Goal: Task Accomplishment & Management: Manage account settings

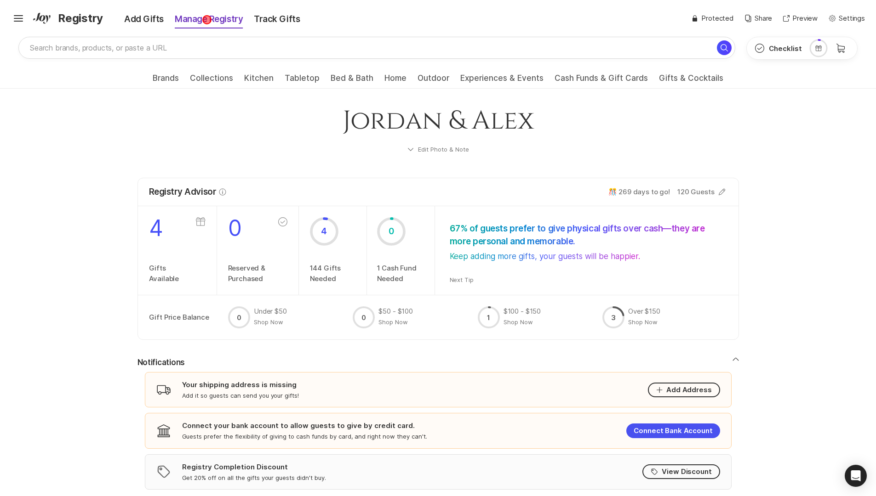
click at [207, 20] on div "Manage Registry" at bounding box center [208, 19] width 79 height 13
click at [207, 21] on div "Manage Registry" at bounding box center [208, 19] width 79 height 13
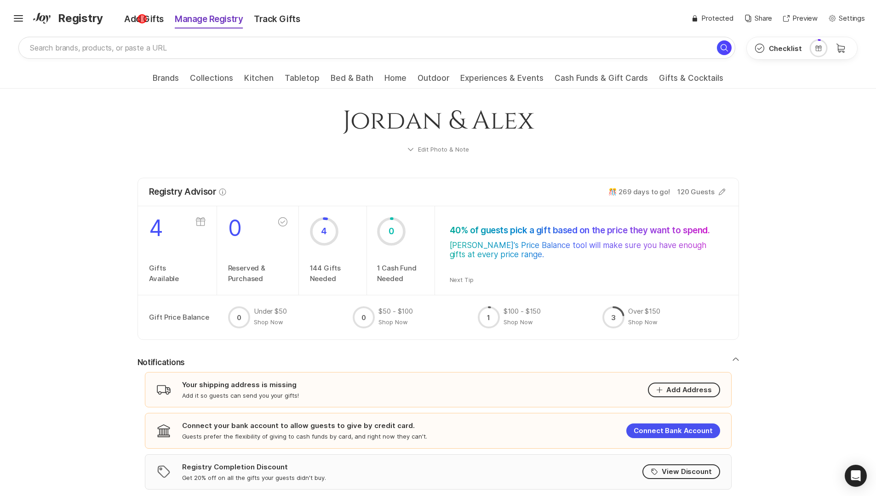
click at [142, 19] on div "Add Gifts" at bounding box center [137, 19] width 63 height 13
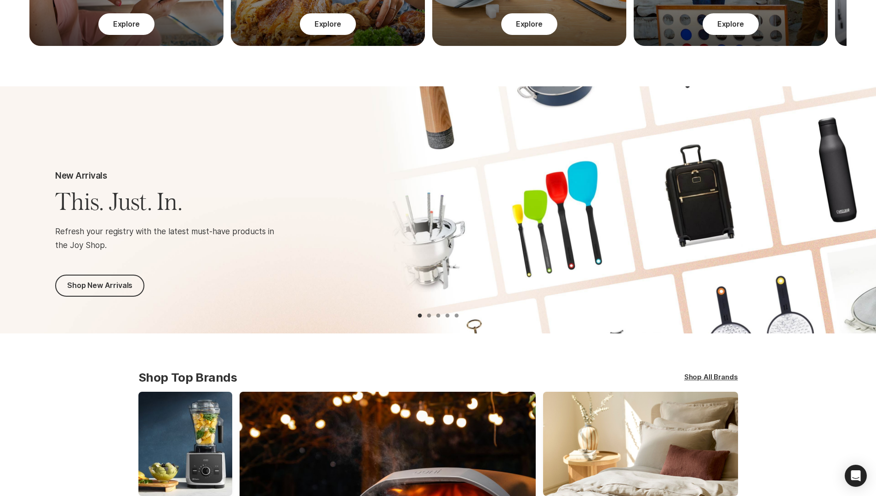
scroll to position [1222, 0]
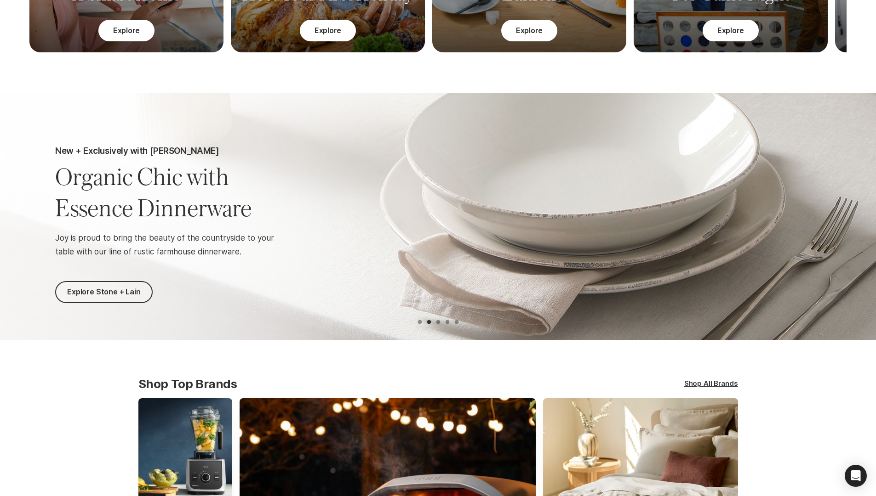
click at [99, 291] on button "Explore Stone + Lain" at bounding box center [103, 292] width 97 height 22
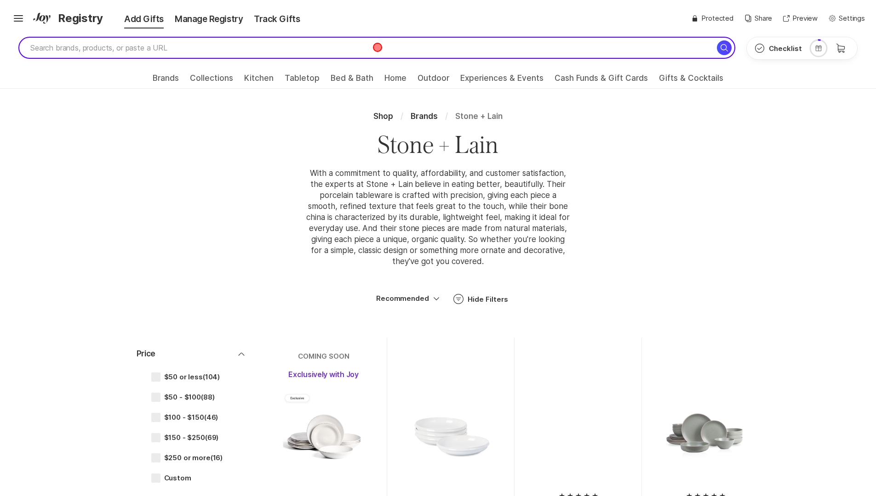
click at [377, 47] on input "search" at bounding box center [376, 48] width 717 height 22
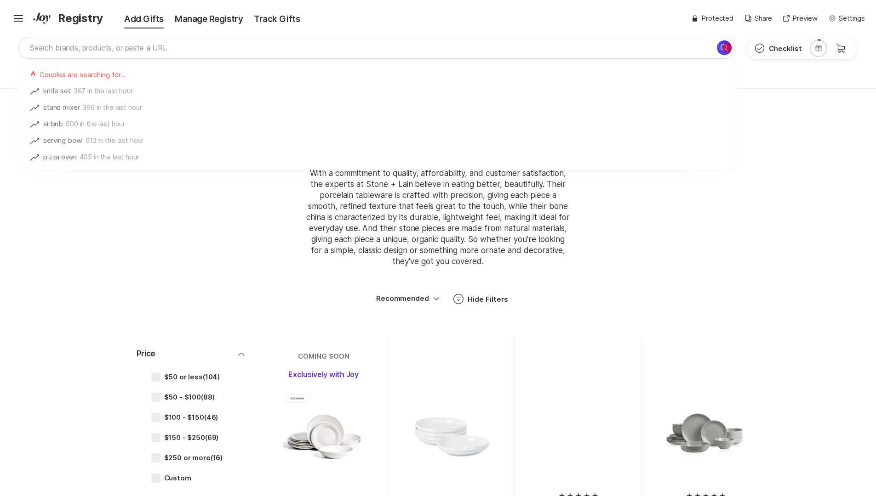
click at [726, 48] on icon "Search for" at bounding box center [723, 47] width 11 height 11
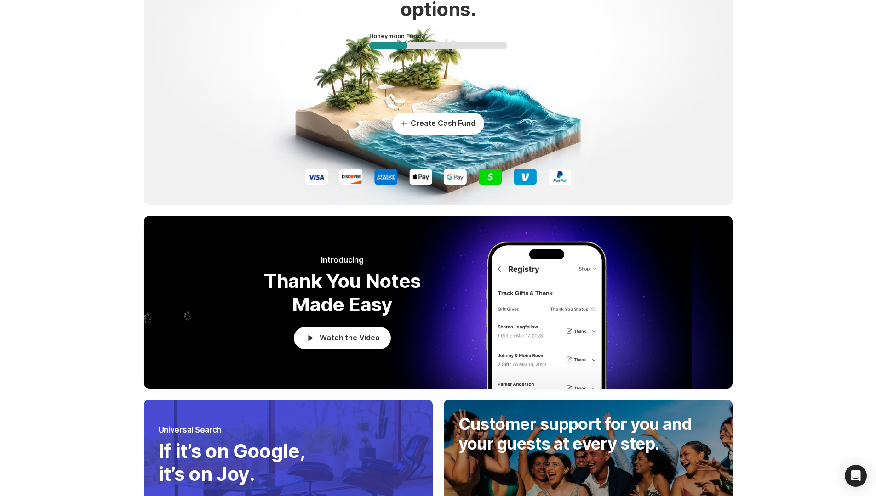
scroll to position [2627, 0]
